Goal: Find specific page/section: Find specific page/section

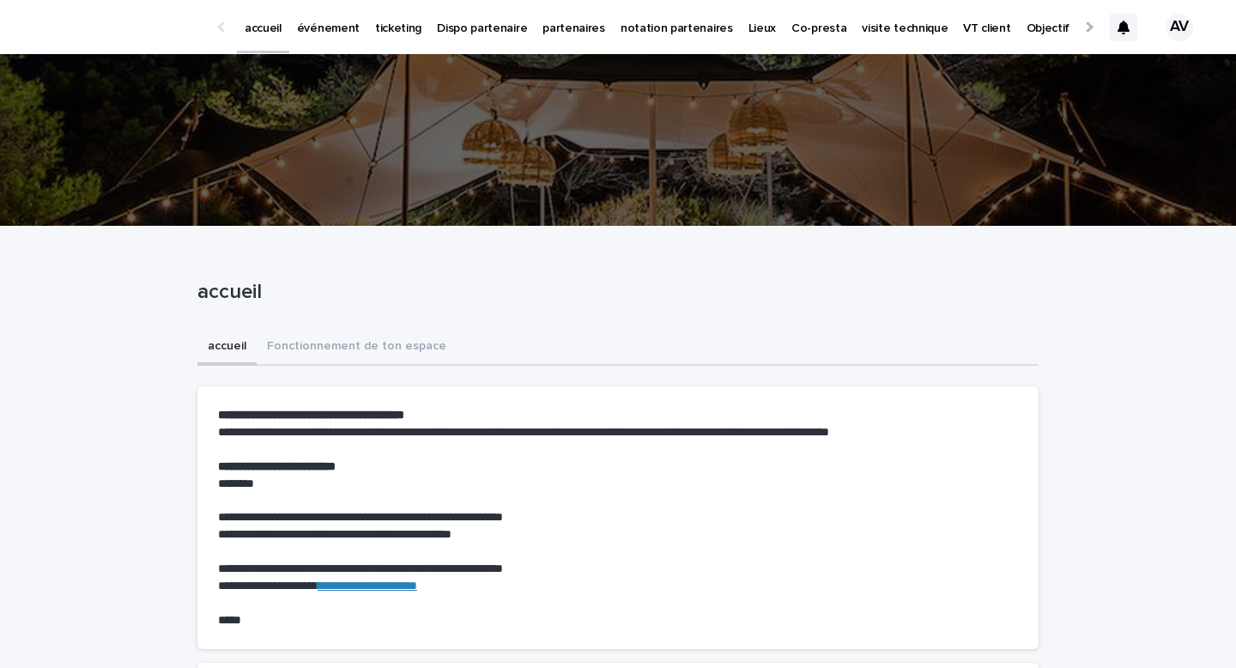
click at [336, 33] on p "événement" at bounding box center [328, 18] width 63 height 36
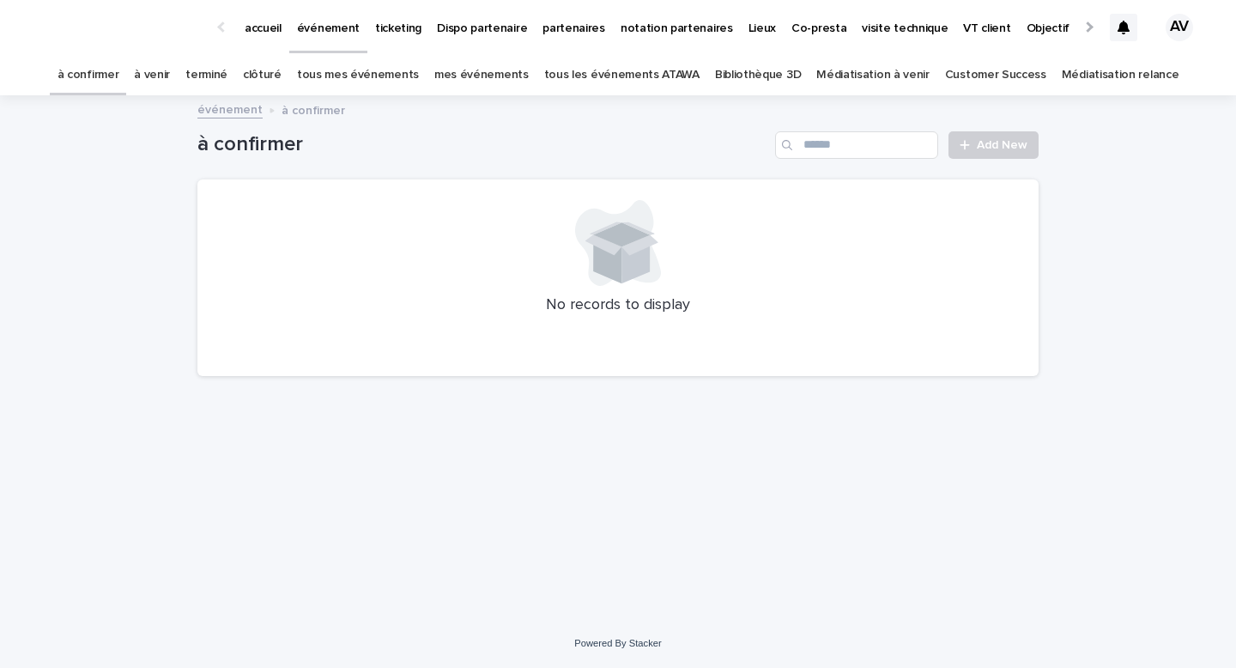
click at [170, 70] on link "à venir" at bounding box center [152, 75] width 36 height 40
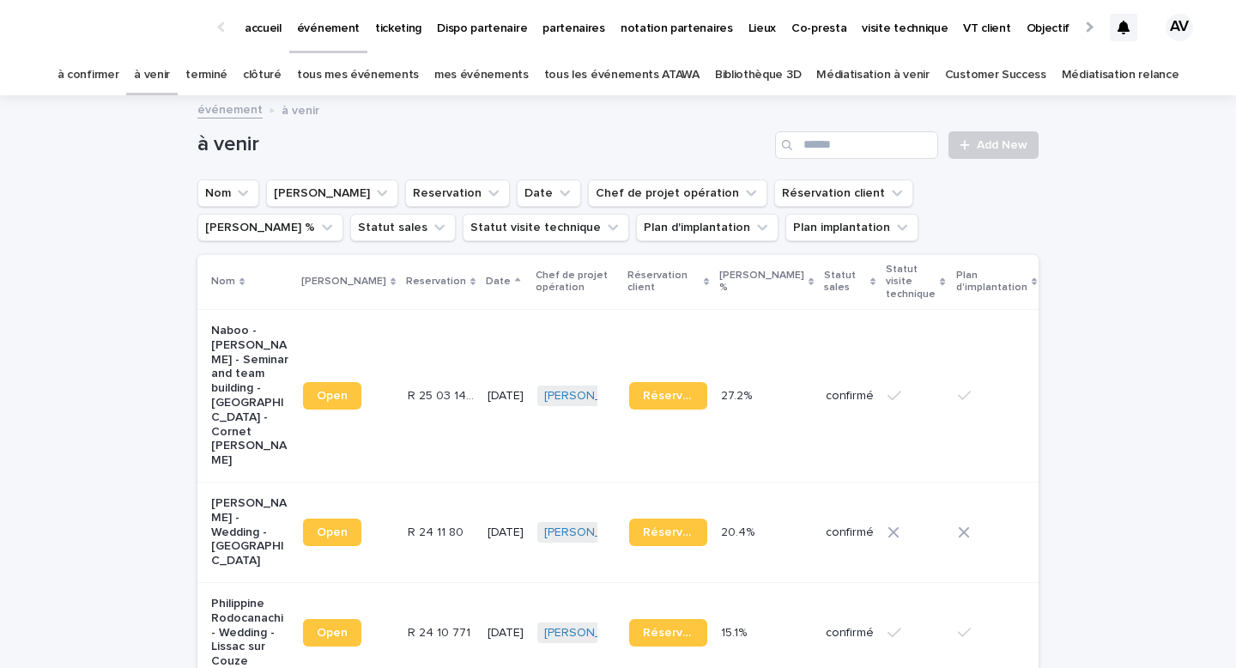
click at [654, 78] on link "tous les événements ATAWA" at bounding box center [621, 75] width 155 height 40
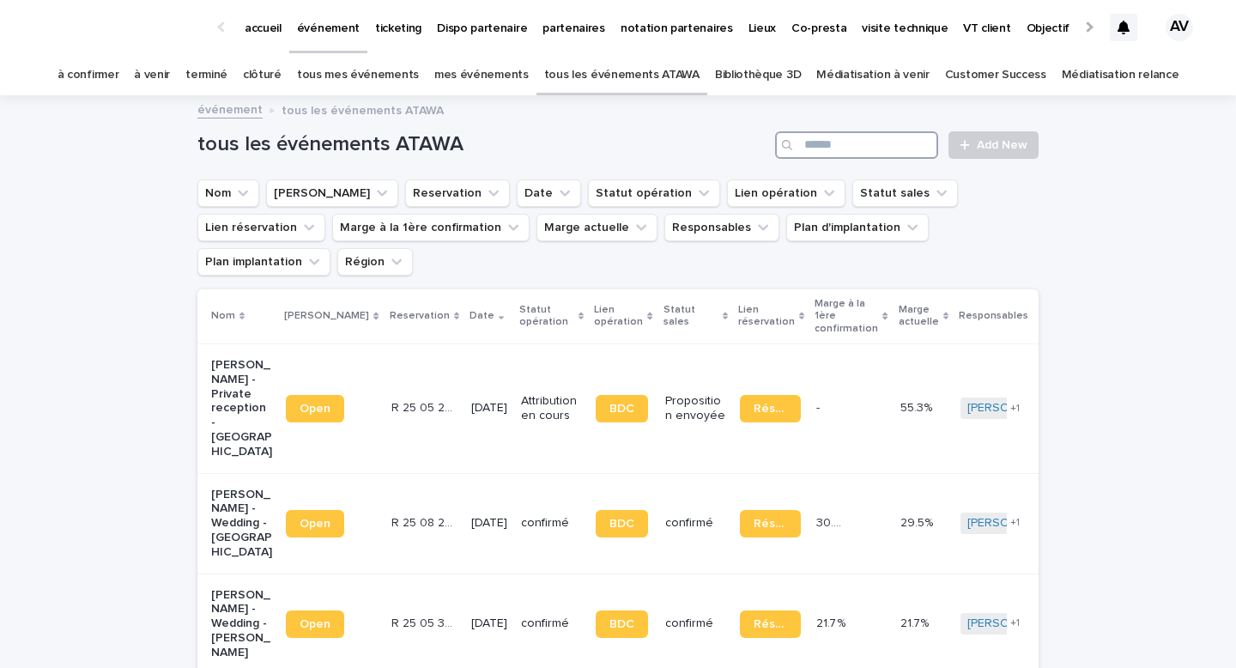
click at [825, 148] on input "Search" at bounding box center [856, 144] width 163 height 27
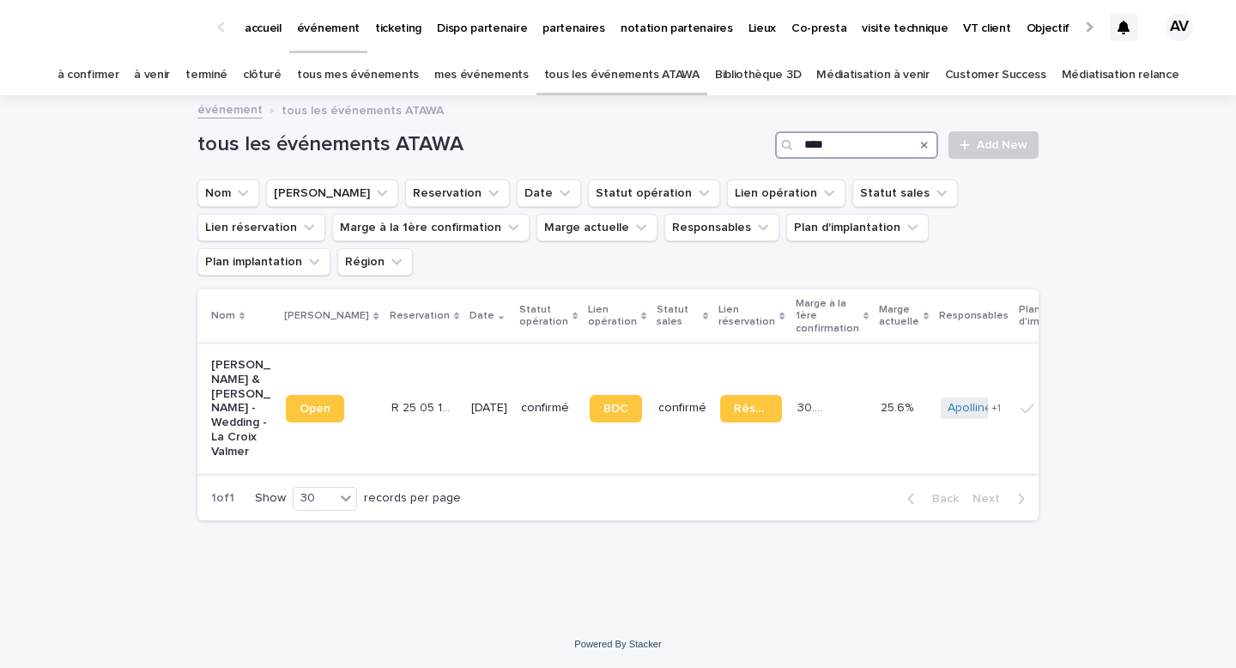
type input "****"
click at [226, 409] on p "[PERSON_NAME] & [PERSON_NAME] - Wedding - La Croix Valmer" at bounding box center [241, 408] width 61 height 101
